Goal: Information Seeking & Learning: Check status

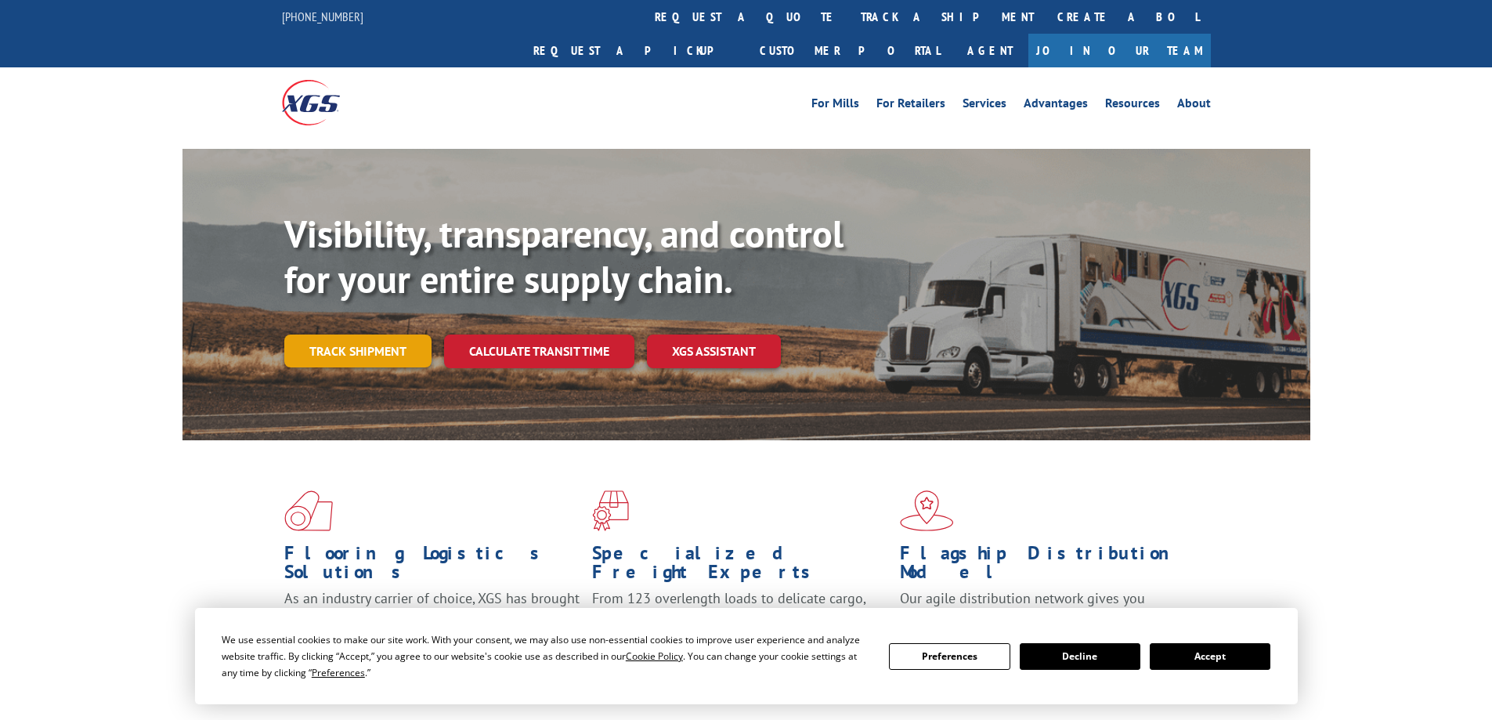
click at [352, 334] on link "Track shipment" at bounding box center [357, 350] width 147 height 33
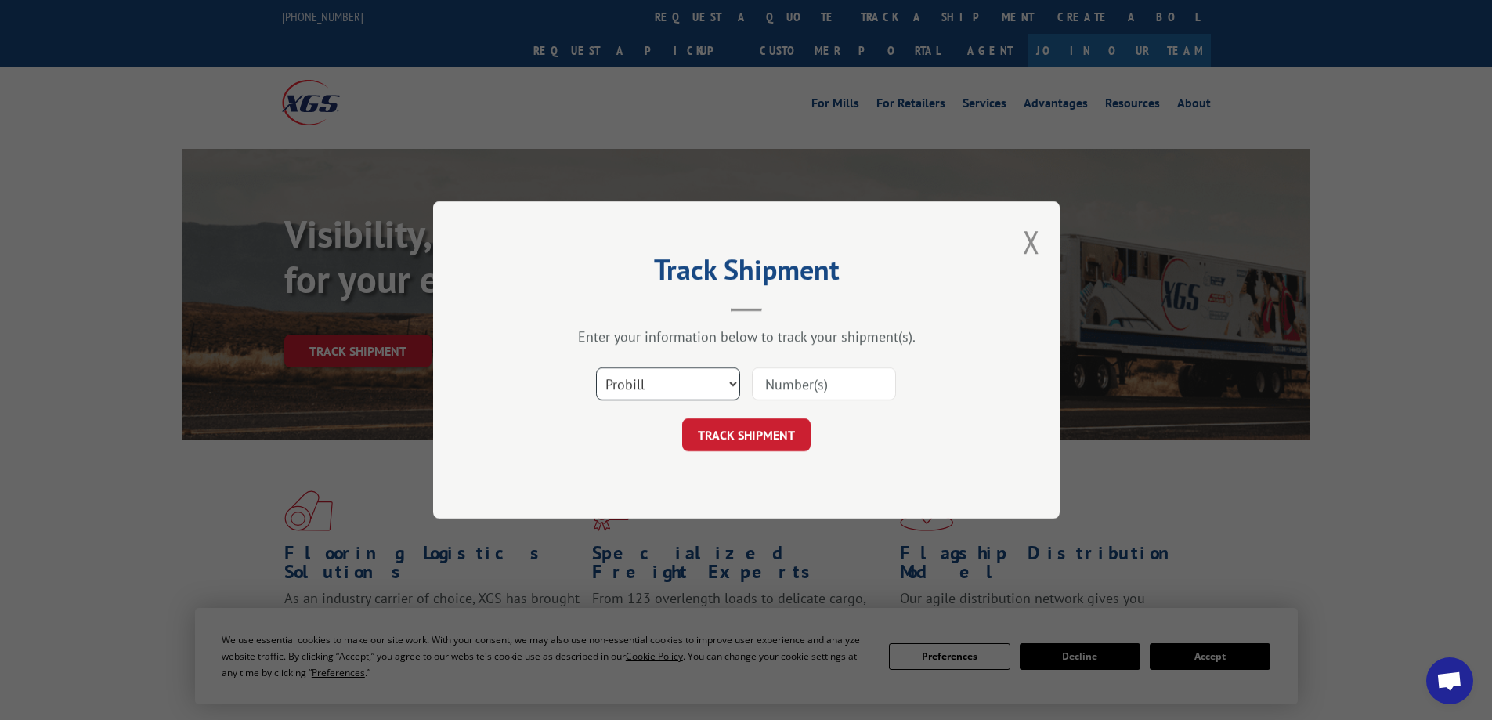
click at [683, 384] on select "Select category... Probill BOL PO" at bounding box center [668, 383] width 144 height 33
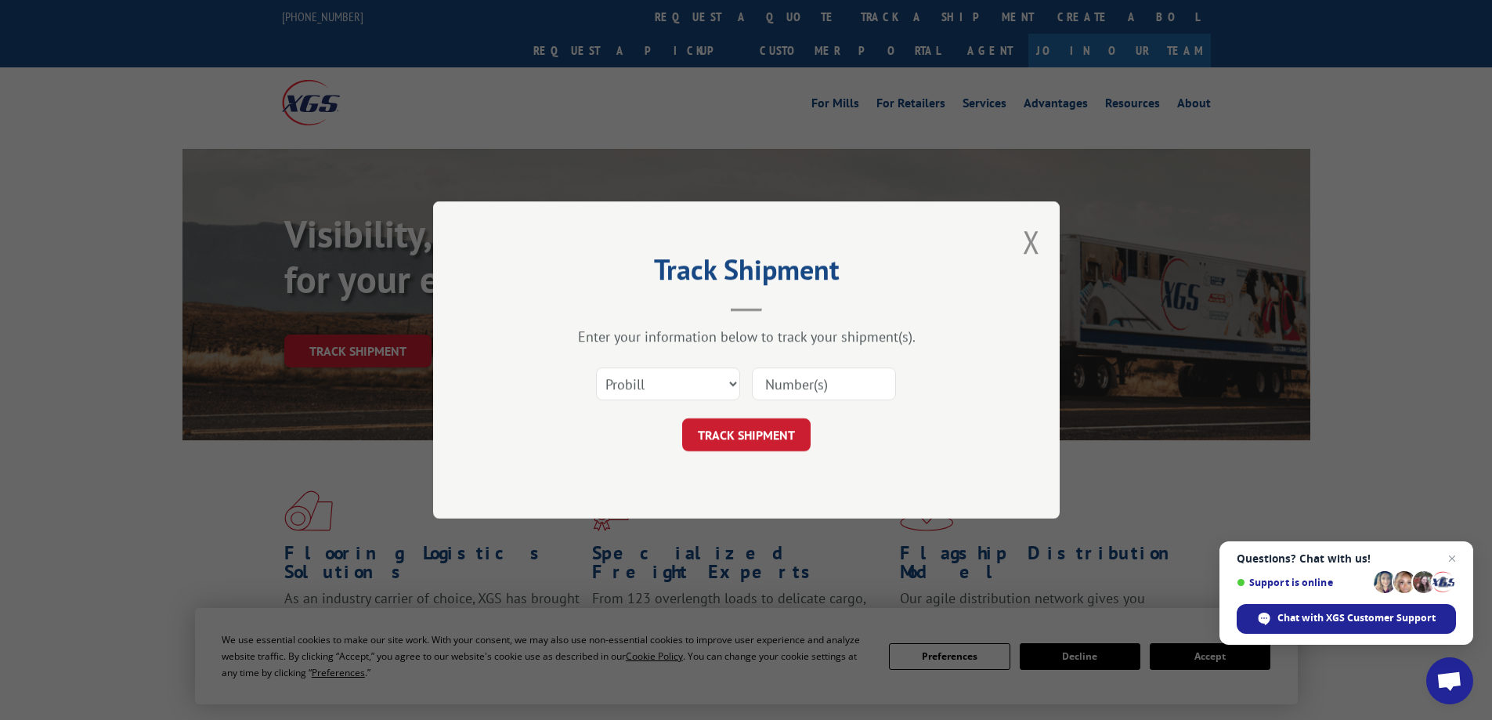
click at [828, 384] on input at bounding box center [824, 383] width 144 height 33
type input "15984512"
click at [748, 423] on button "TRACK SHIPMENT" at bounding box center [746, 434] width 128 height 33
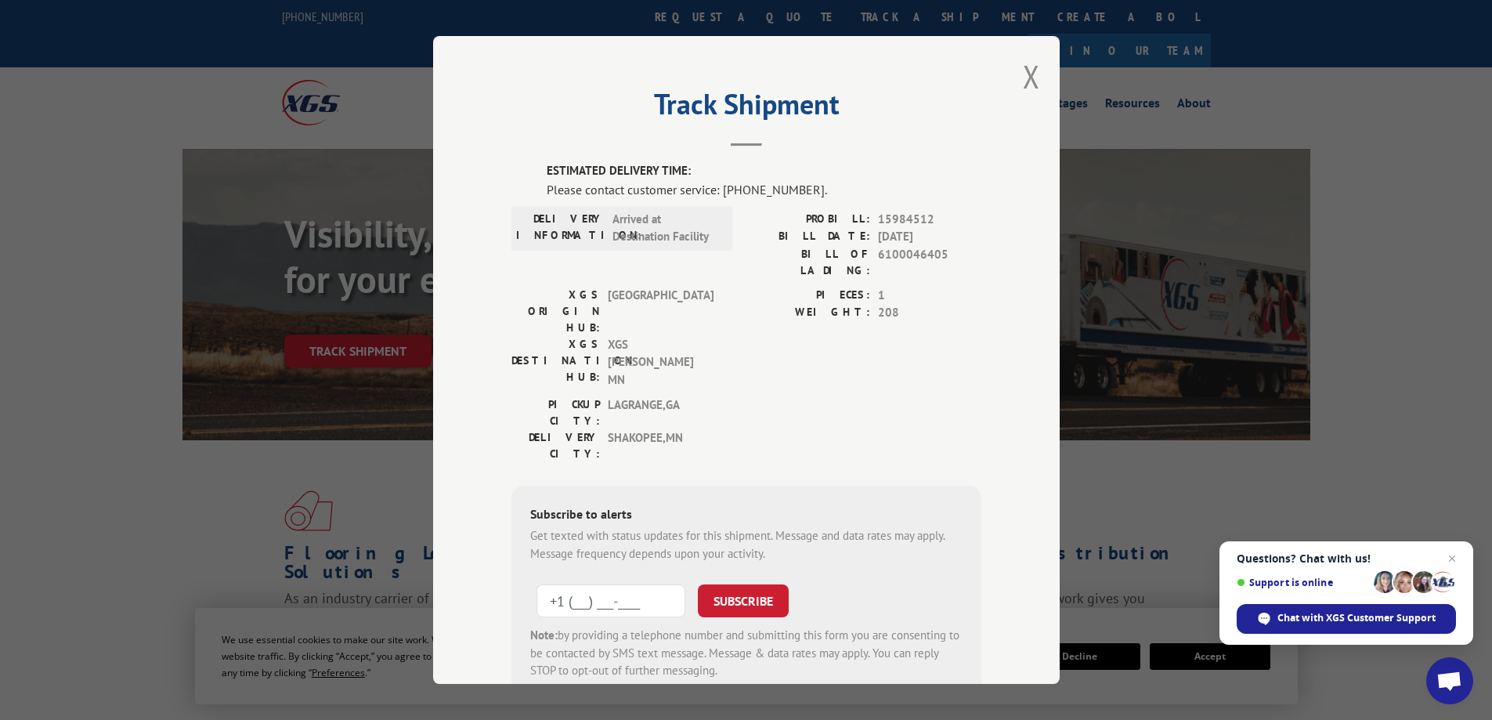
click at [583, 584] on input "+1 (___) ___-____" at bounding box center [610, 600] width 149 height 33
type input "[PHONE_NUMBER]"
click at [742, 584] on button "SUBSCRIBE" at bounding box center [743, 600] width 91 height 33
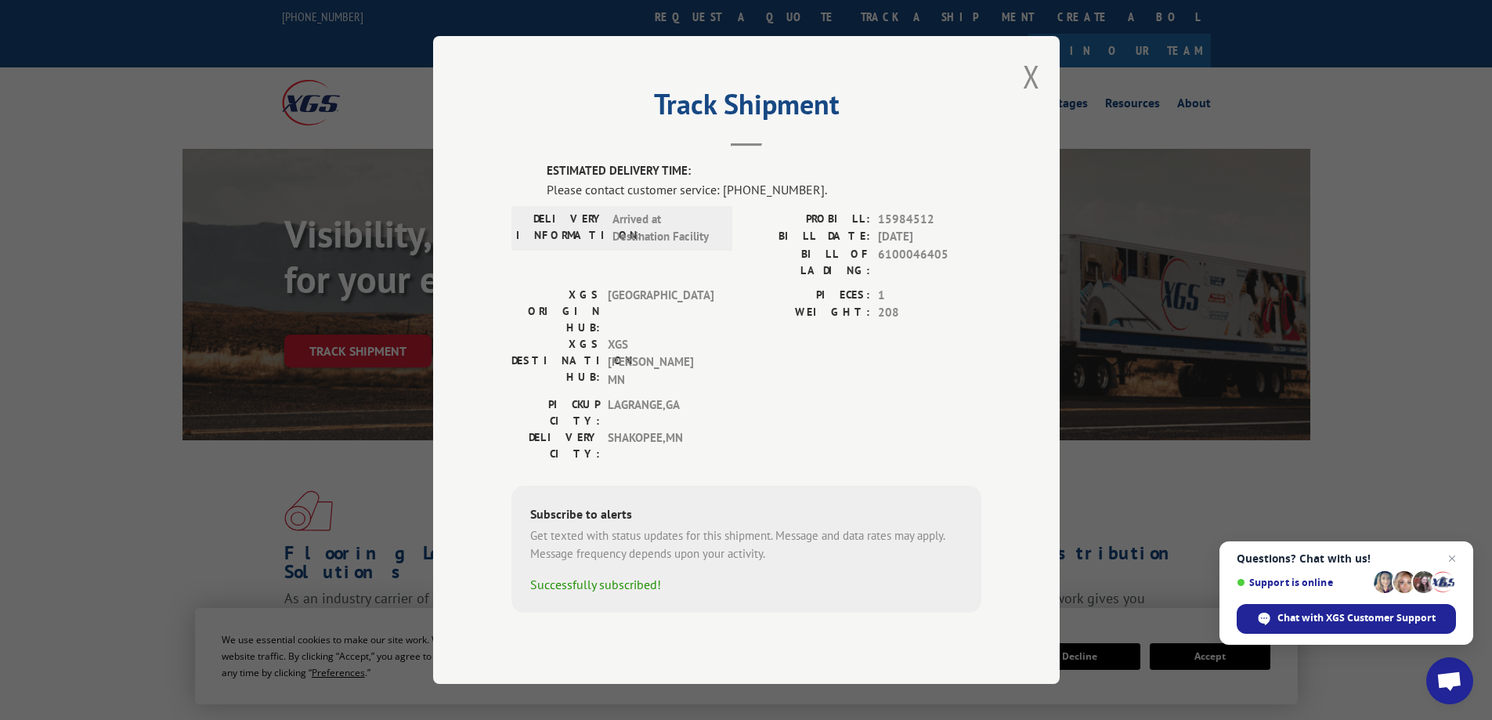
click at [1026, 97] on button "Close modal" at bounding box center [1031, 76] width 17 height 41
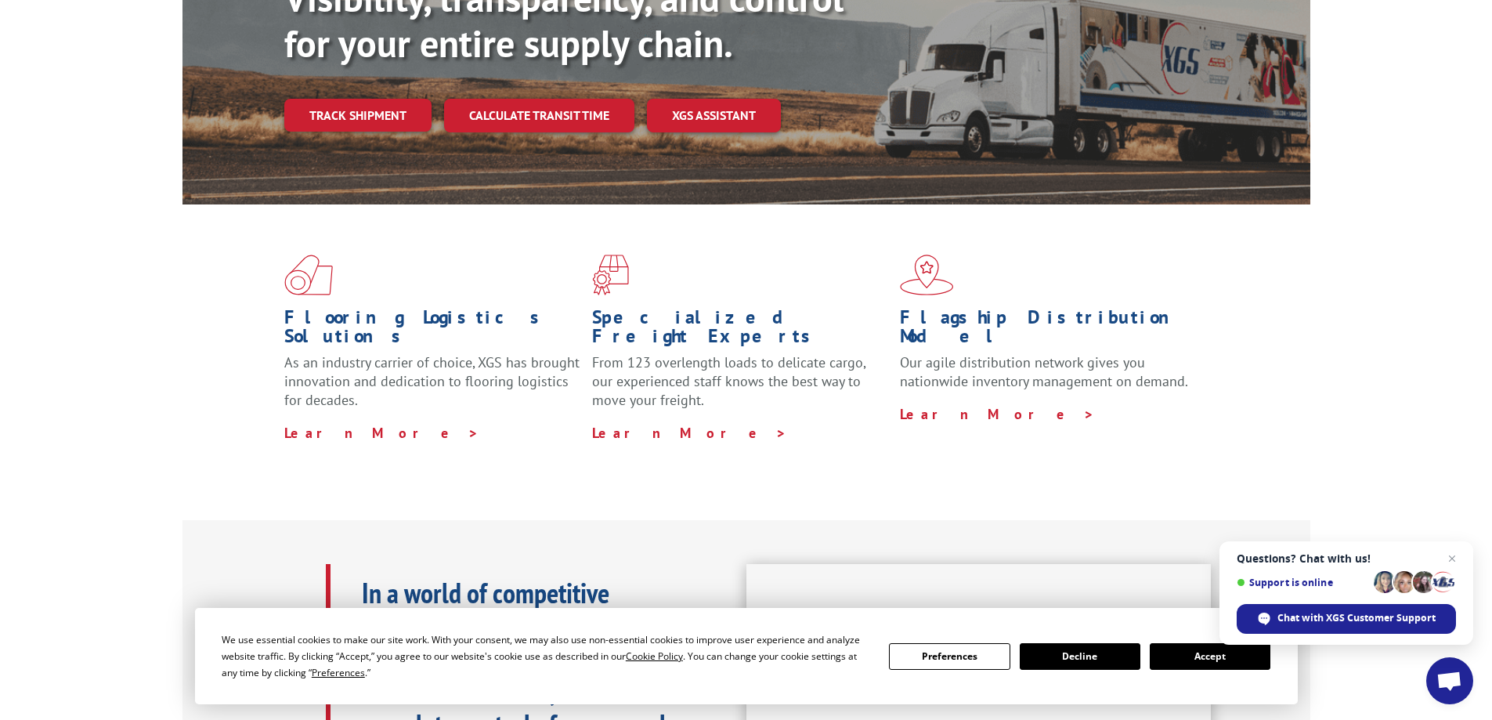
scroll to position [392, 0]
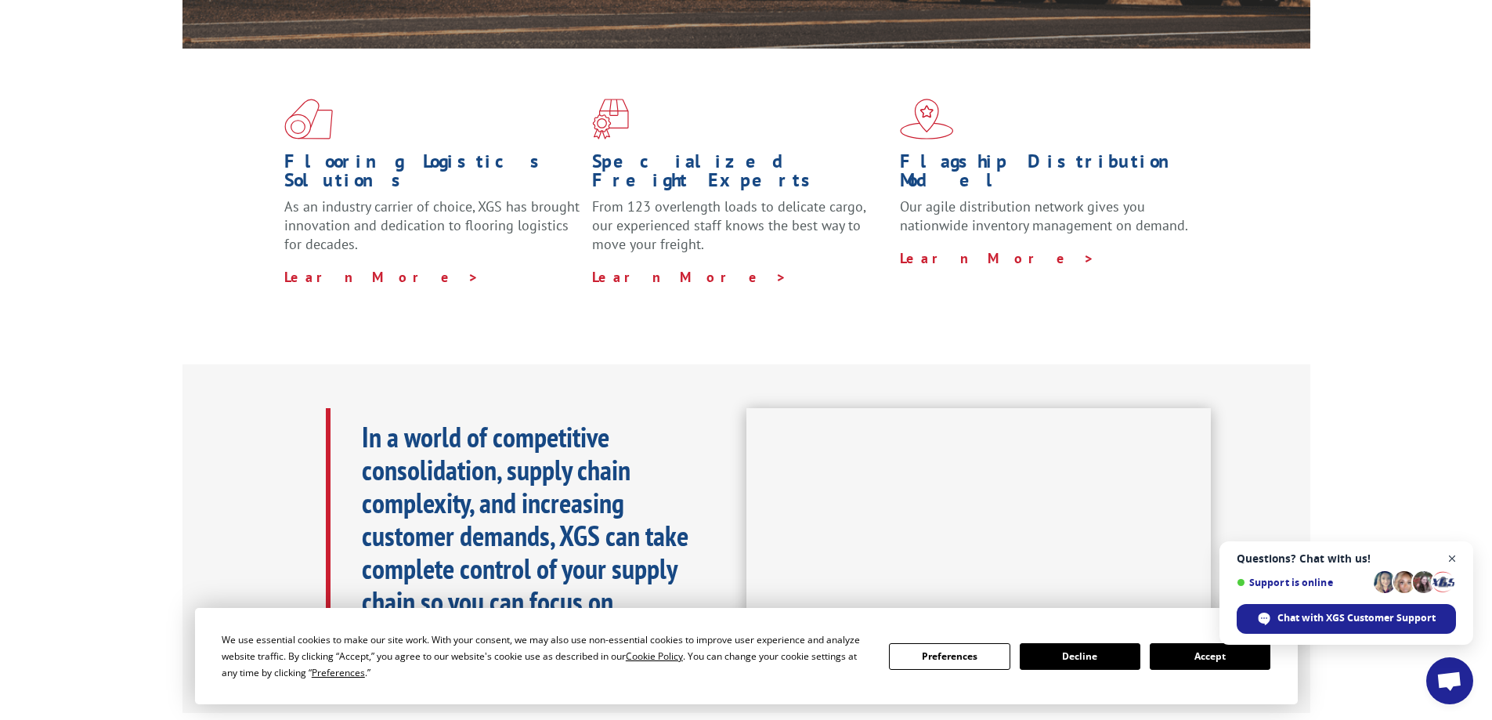
click at [1451, 553] on span "Close chat" at bounding box center [1452, 559] width 20 height 20
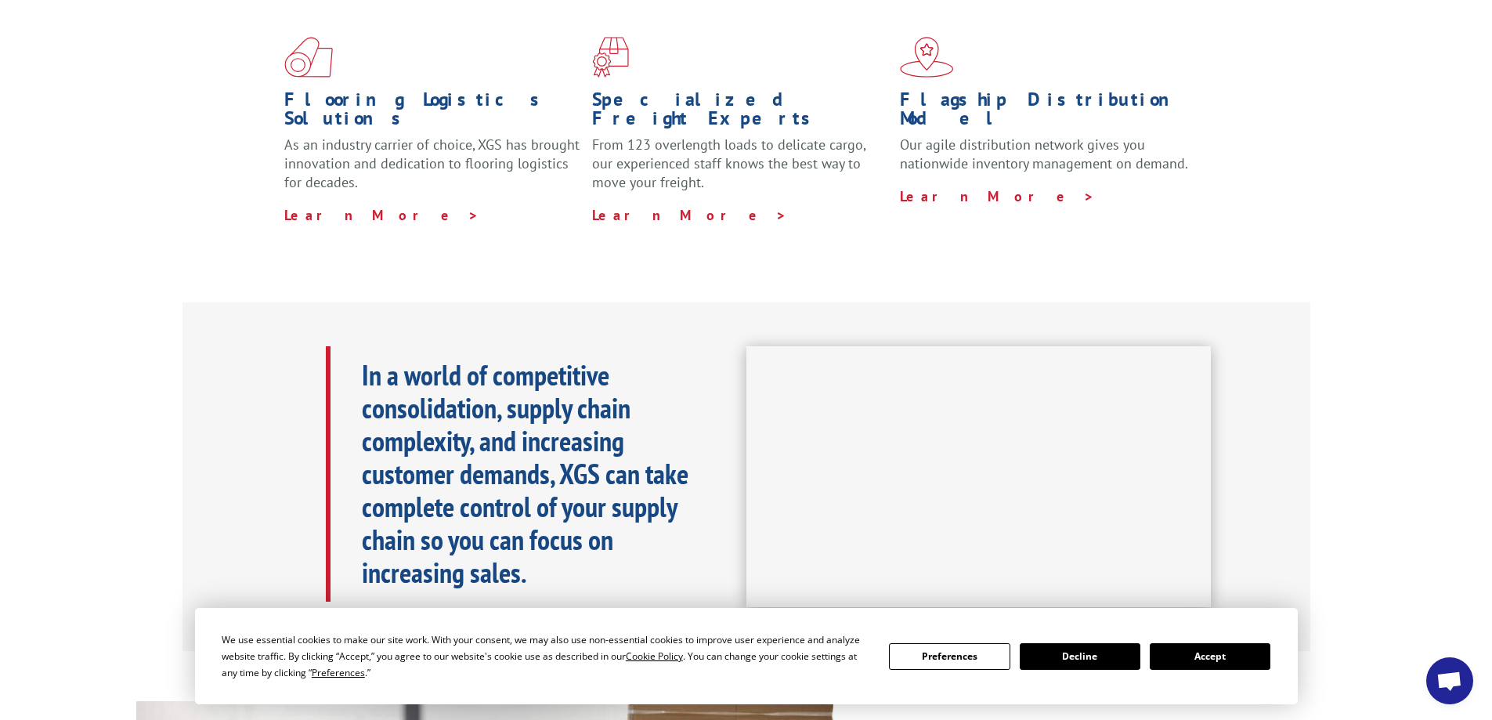
scroll to position [470, 0]
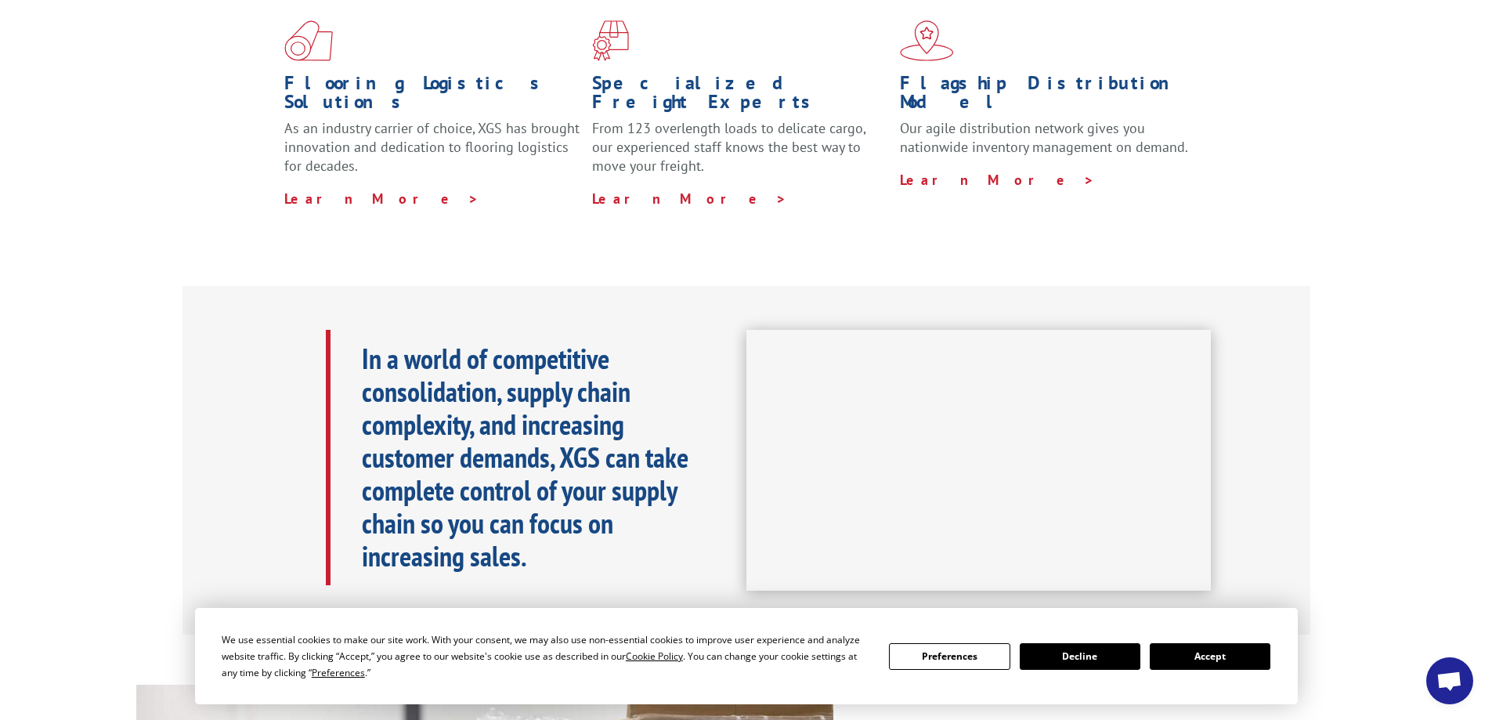
click at [1220, 655] on button "Accept" at bounding box center [1209, 656] width 121 height 27
